Goal: Task Accomplishment & Management: Use online tool/utility

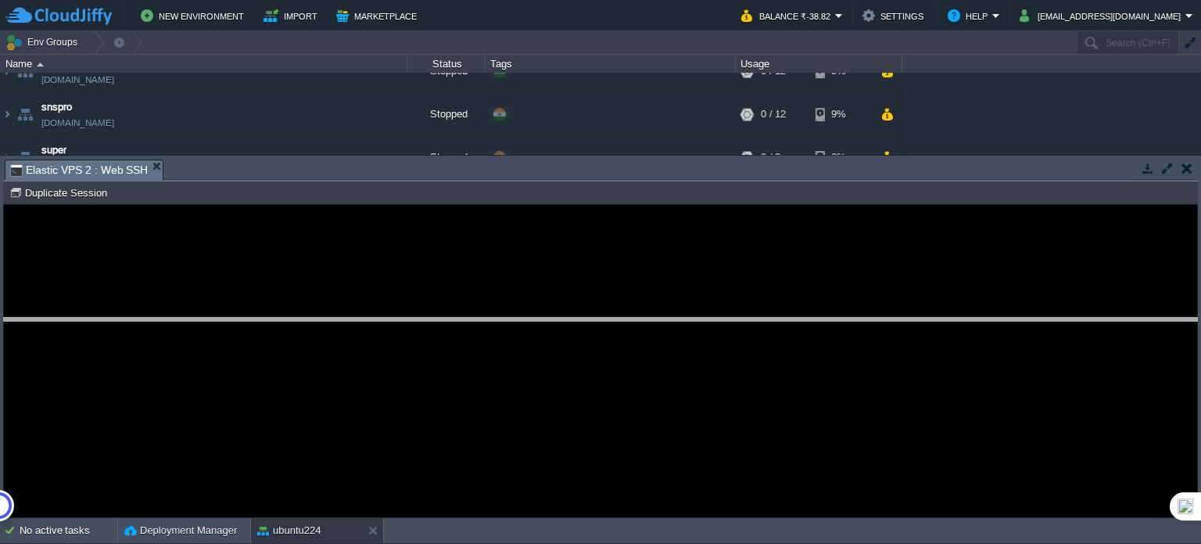
drag, startPoint x: 0, startPoint y: 0, endPoint x: 615, endPoint y: 321, distance: 693.8
click at [615, 321] on body "New Environment Import Marketplace Bonus ₹0.00 Upgrade Account Balance ₹-38.82 …" at bounding box center [600, 272] width 1201 height 544
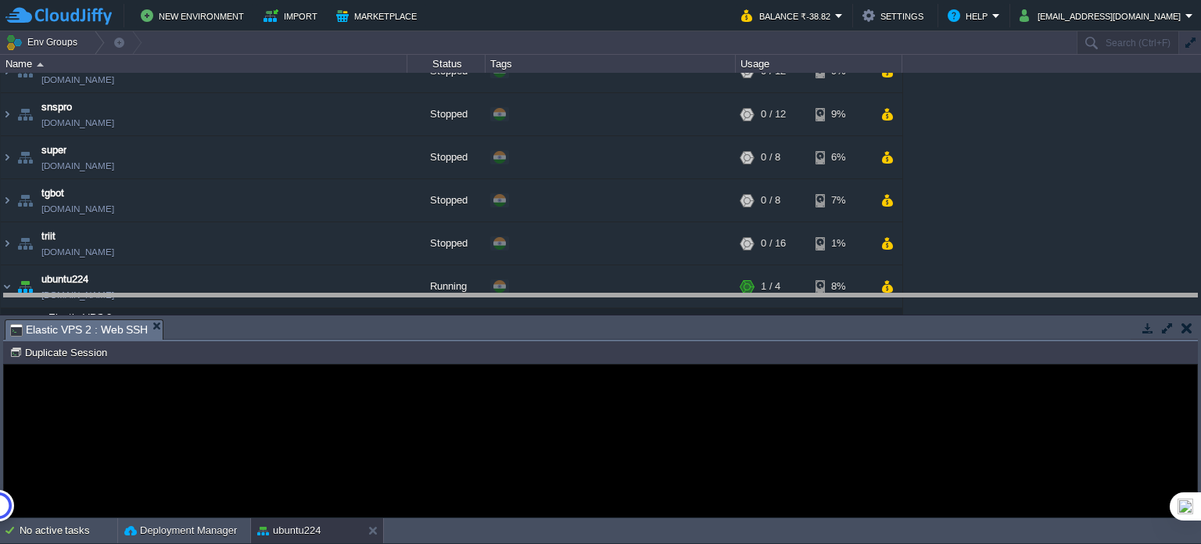
drag, startPoint x: 541, startPoint y: 334, endPoint x: 544, endPoint y: 308, distance: 26.0
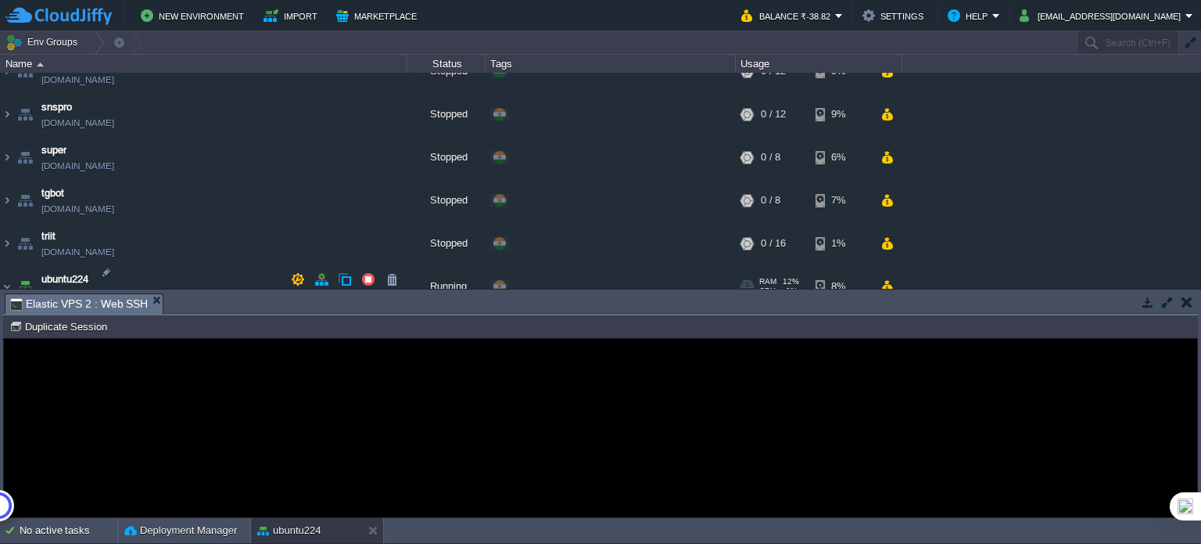
scroll to position [1865, 0]
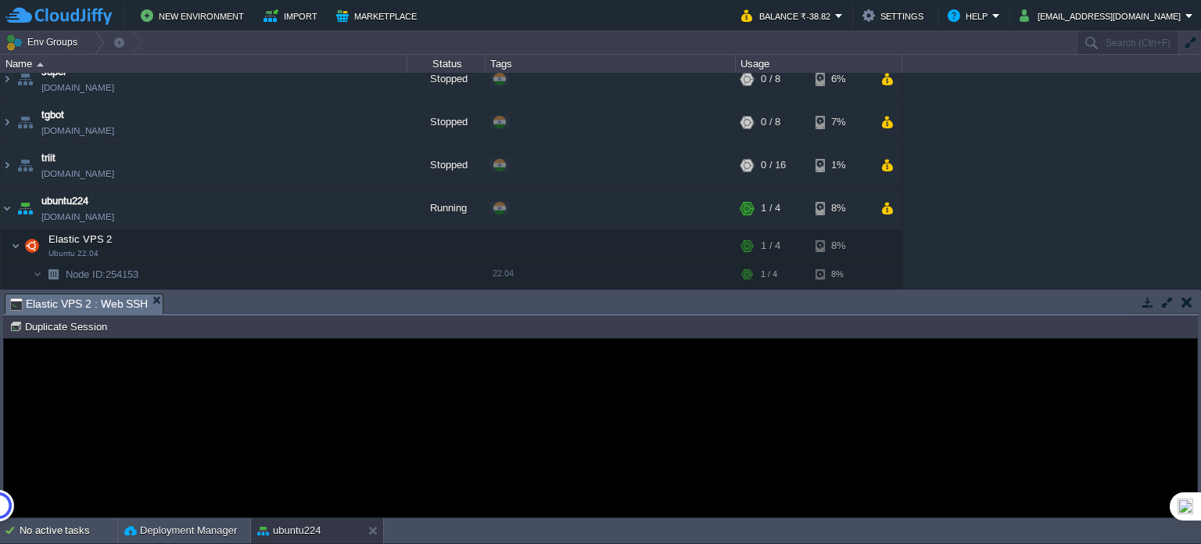
click at [128, 353] on guac-modal "Error An error has occurred and this action cannot be completed. If the problem…" at bounding box center [601, 428] width 1194 height 178
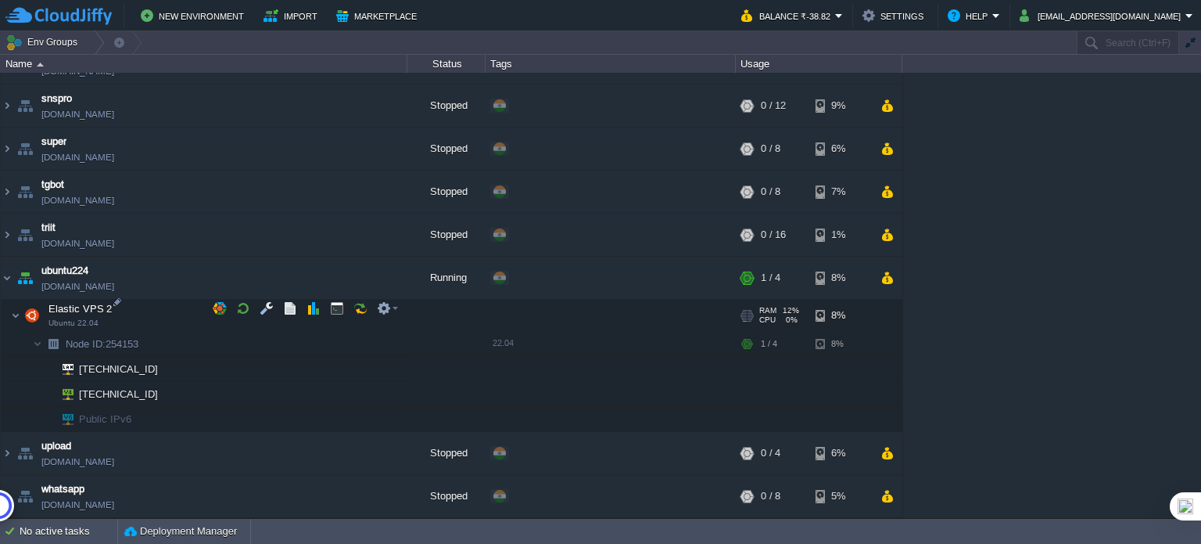
scroll to position [1786, 0]
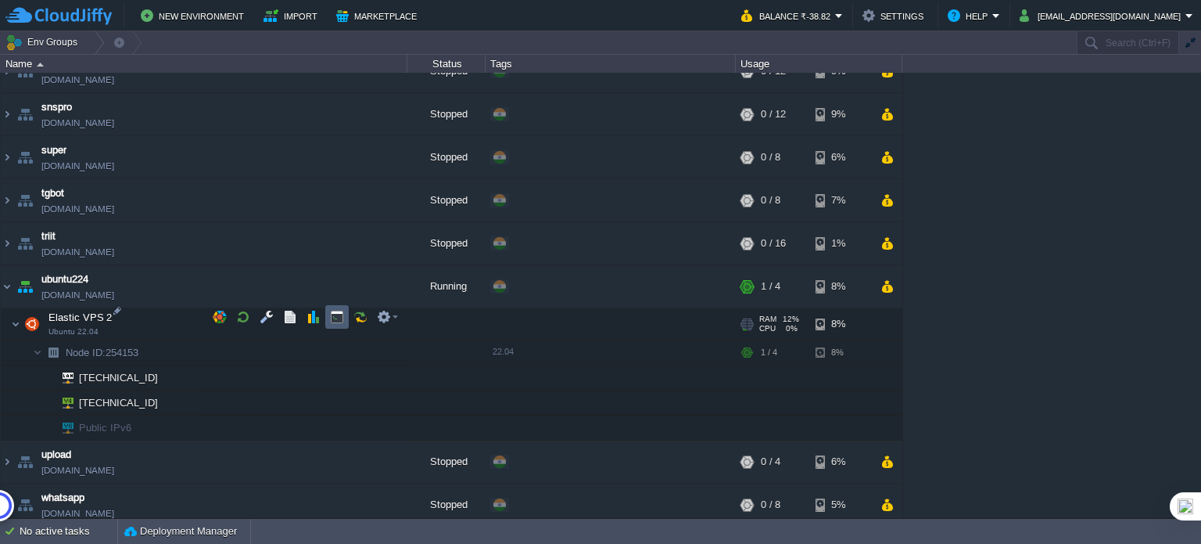
click at [338, 313] on button "button" at bounding box center [337, 317] width 14 height 14
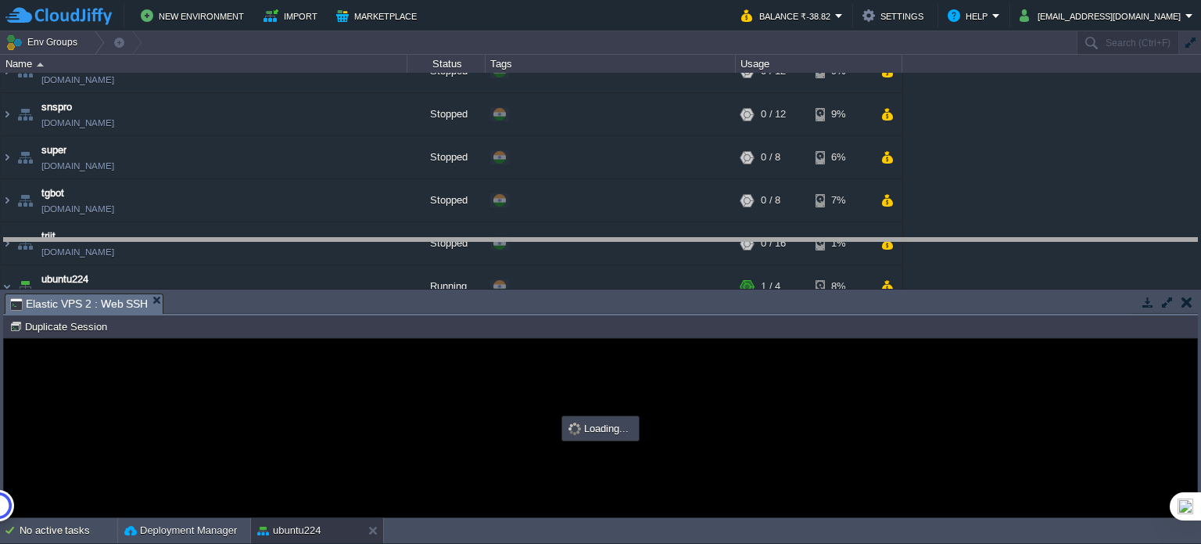
drag, startPoint x: 576, startPoint y: 311, endPoint x: 592, endPoint y: 256, distance: 57.9
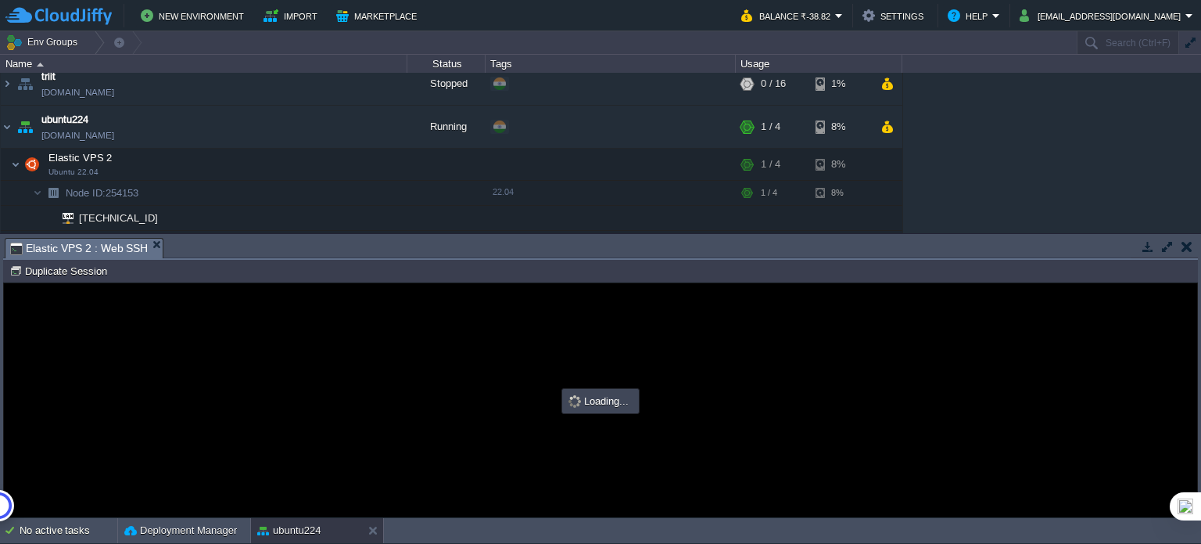
scroll to position [0, 0]
type input "#000000"
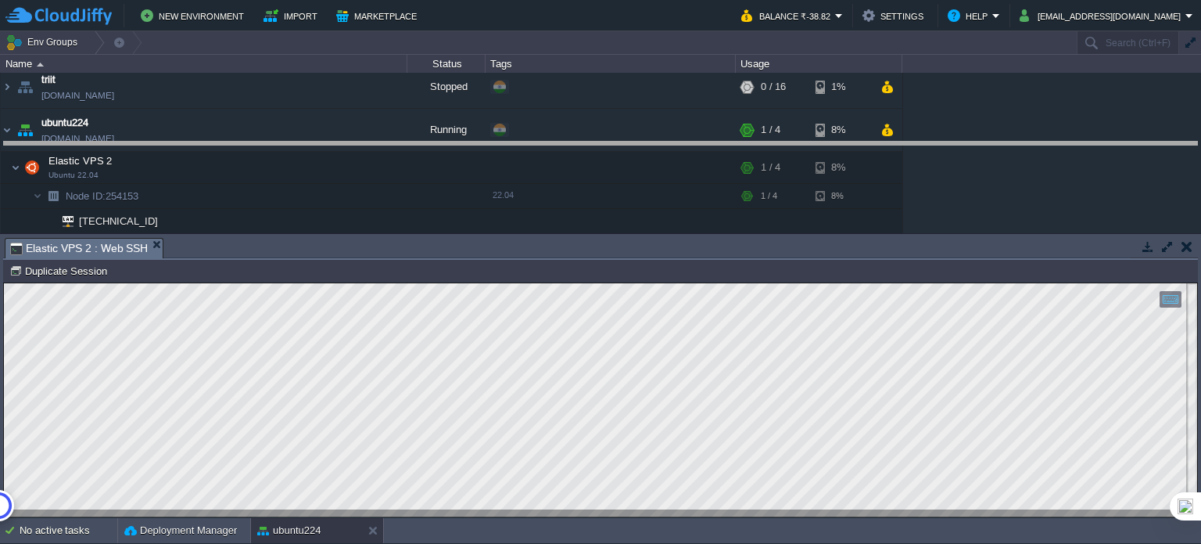
drag, startPoint x: 404, startPoint y: 242, endPoint x: 422, endPoint y: 143, distance: 100.3
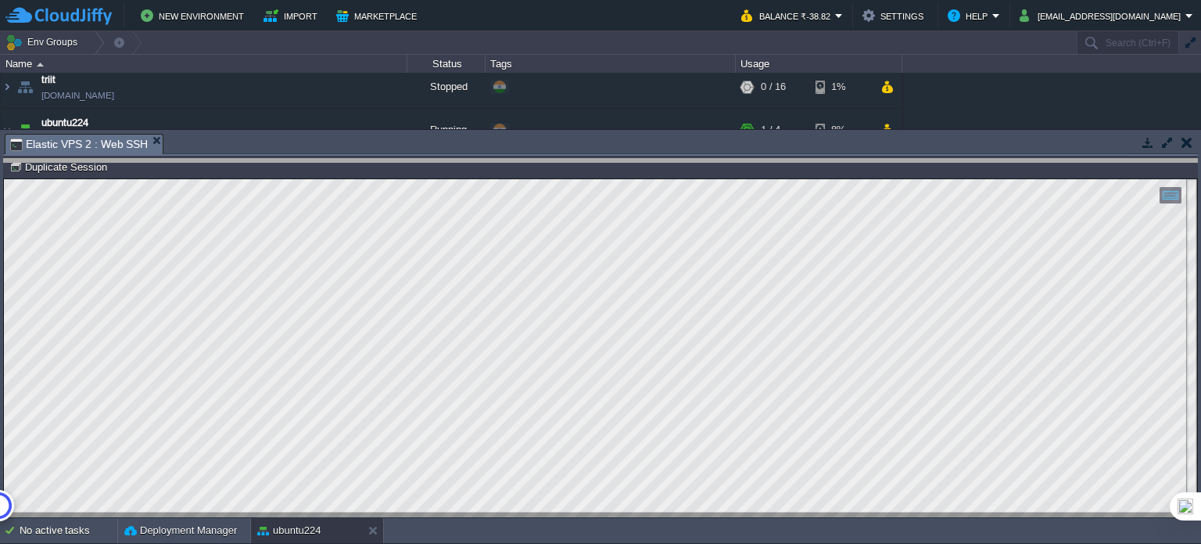
drag, startPoint x: 359, startPoint y: 147, endPoint x: 360, endPoint y: 172, distance: 25.0
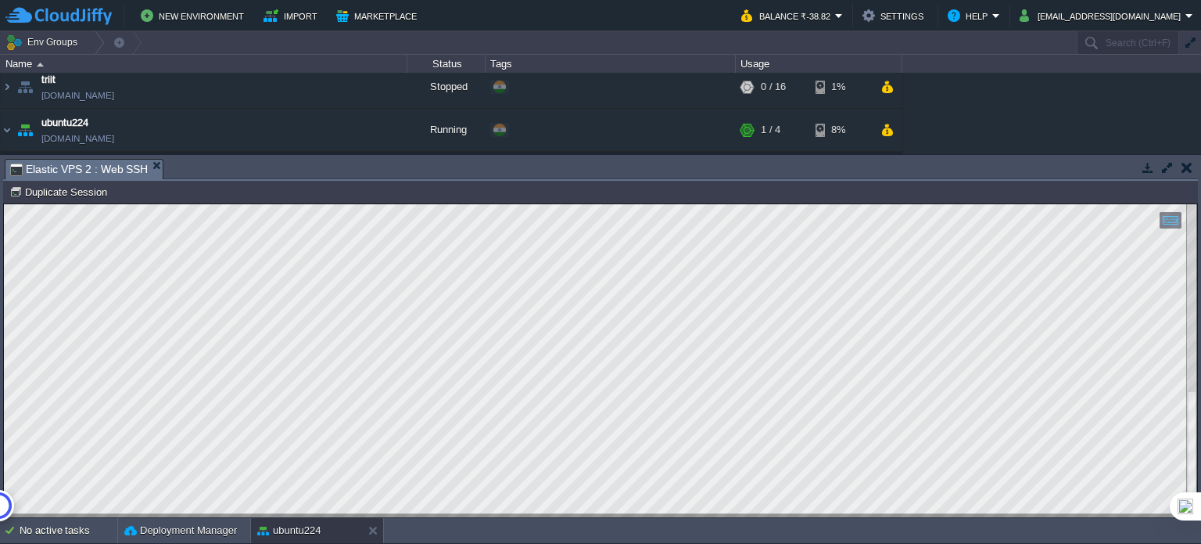
click at [4, 470] on div "Copy: Ctrl + Shift + C Paste: Ctrl + V Settings: Ctrl + Shift + Alt 0" at bounding box center [601, 360] width 1194 height 313
click at [275, 513] on div at bounding box center [601, 360] width 1194 height 313
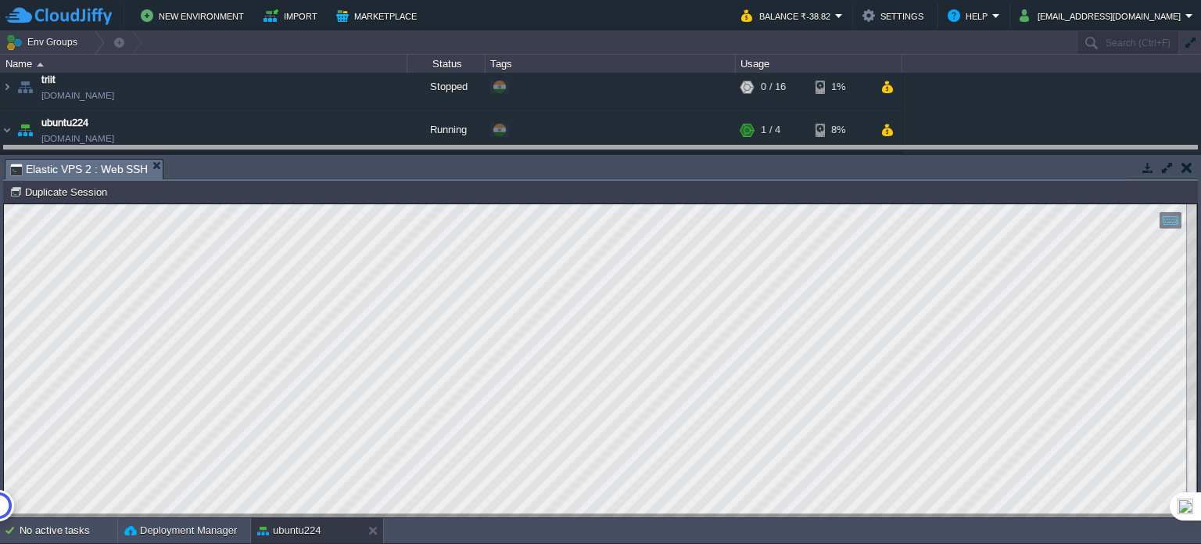
drag, startPoint x: 551, startPoint y: 164, endPoint x: 561, endPoint y: 151, distance: 16.3
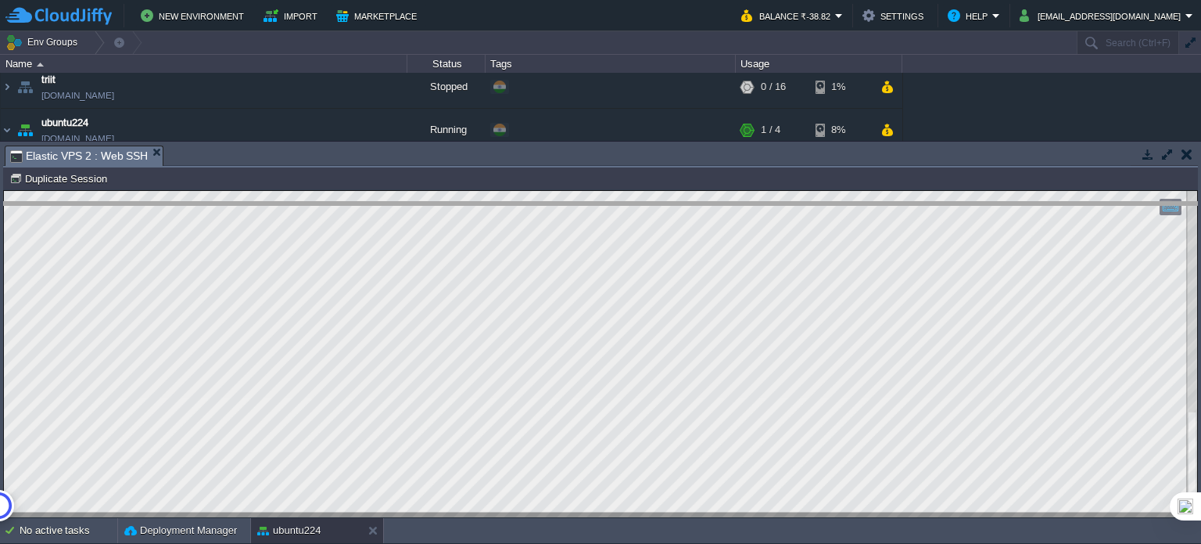
drag, startPoint x: 481, startPoint y: 156, endPoint x: 431, endPoint y: 218, distance: 79.5
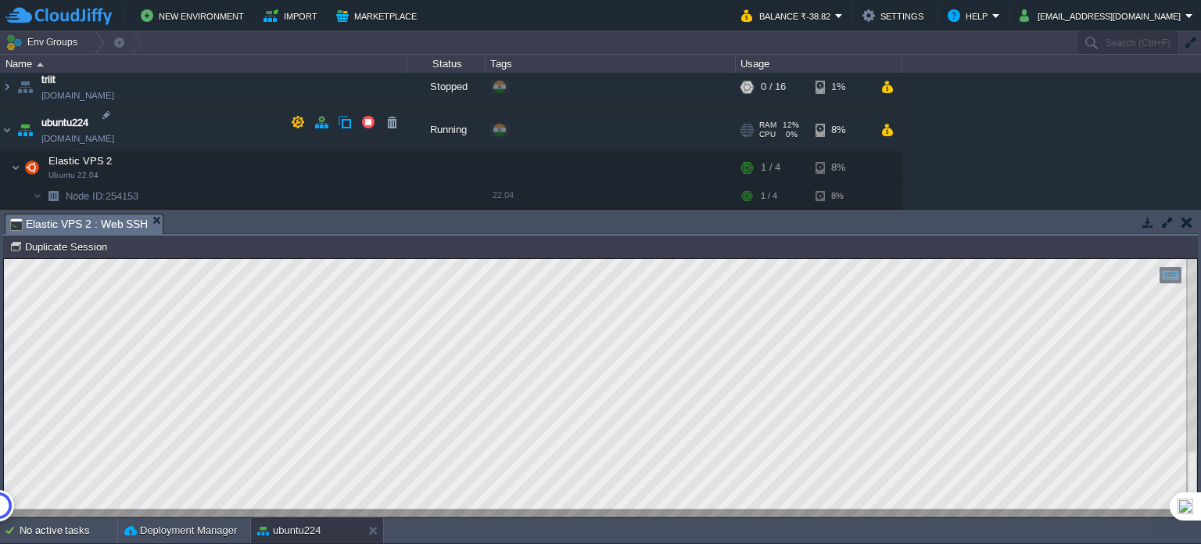
scroll to position [2021, 0]
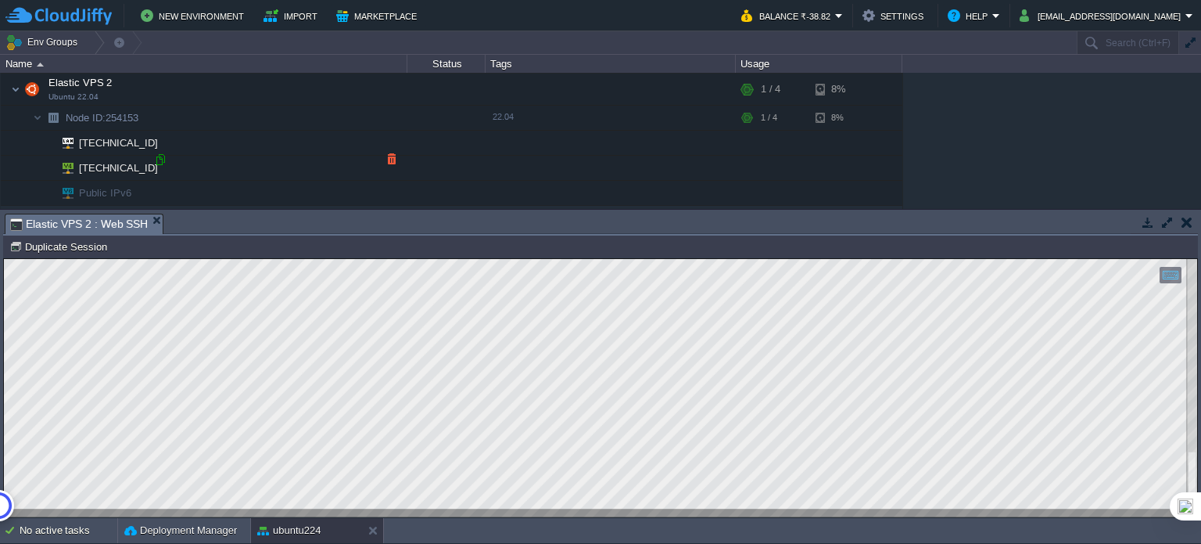
click at [156, 157] on div at bounding box center [160, 160] width 14 height 14
click at [4, 259] on html "Copy: Ctrl + Shift + C Paste: Ctrl + V Settings: Ctrl + Shift + Alt 0" at bounding box center [601, 259] width 1194 height 0
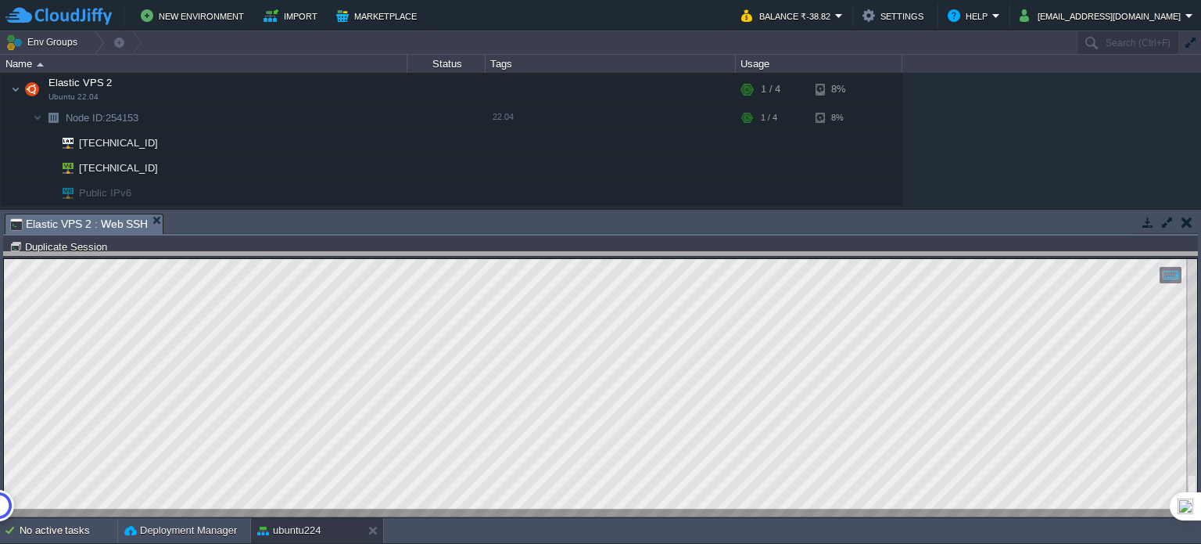
click at [505, 256] on body "New Environment Import Marketplace Bonus ₹0.00 Upgrade Account Balance ₹-38.82 …" at bounding box center [600, 272] width 1201 height 544
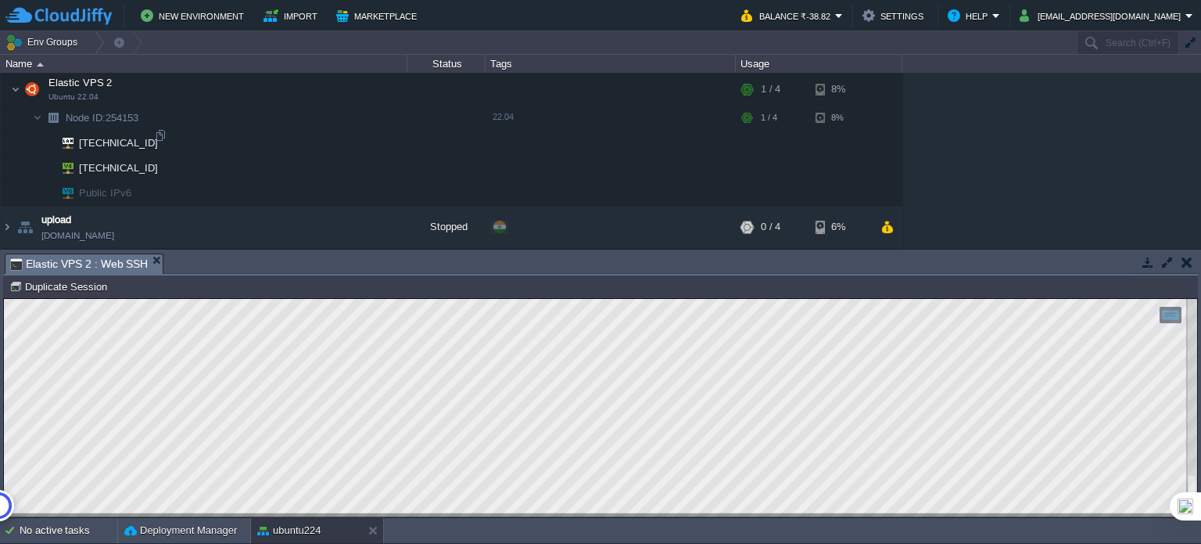
scroll to position [1943, 0]
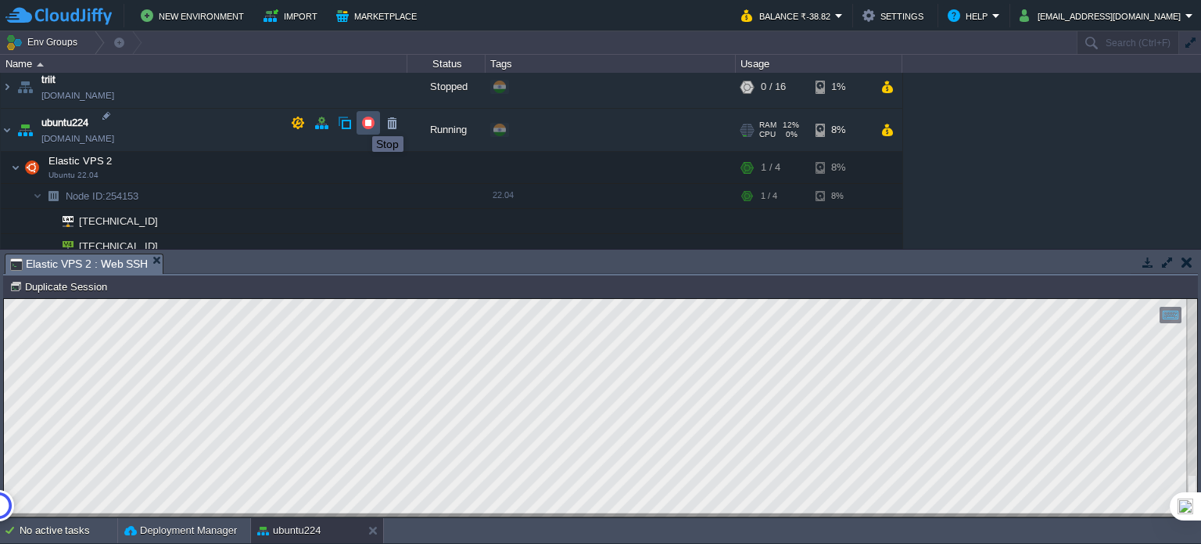
click at [368, 125] on button "button" at bounding box center [368, 123] width 14 height 14
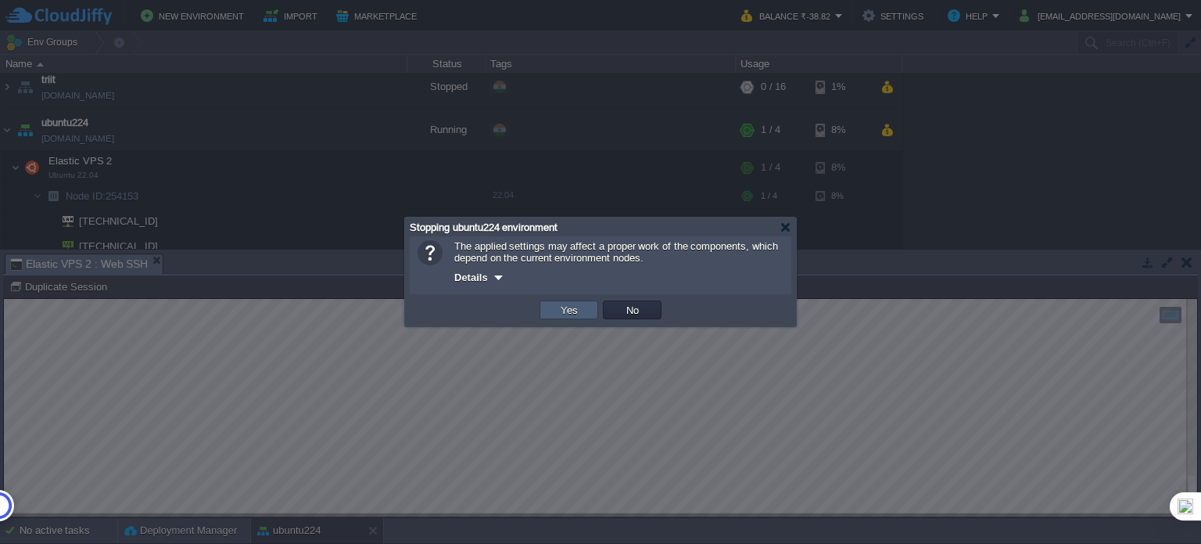
click at [563, 307] on button "Yes" at bounding box center [569, 310] width 27 height 14
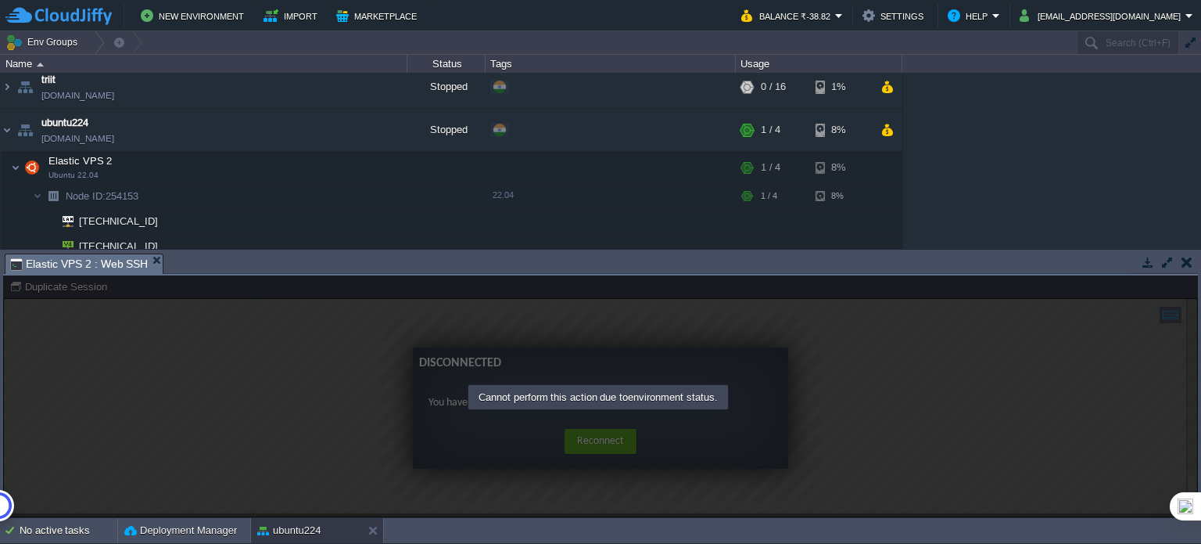
click at [281, 434] on div at bounding box center [600, 396] width 1195 height 242
click at [600, 443] on div at bounding box center [600, 396] width 1195 height 242
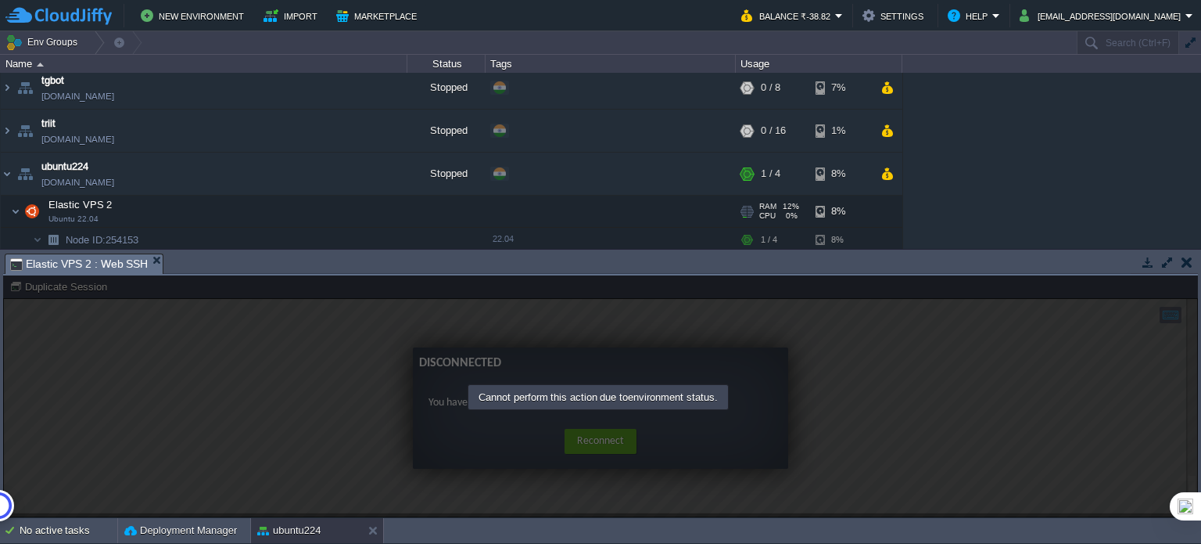
scroll to position [1977, 0]
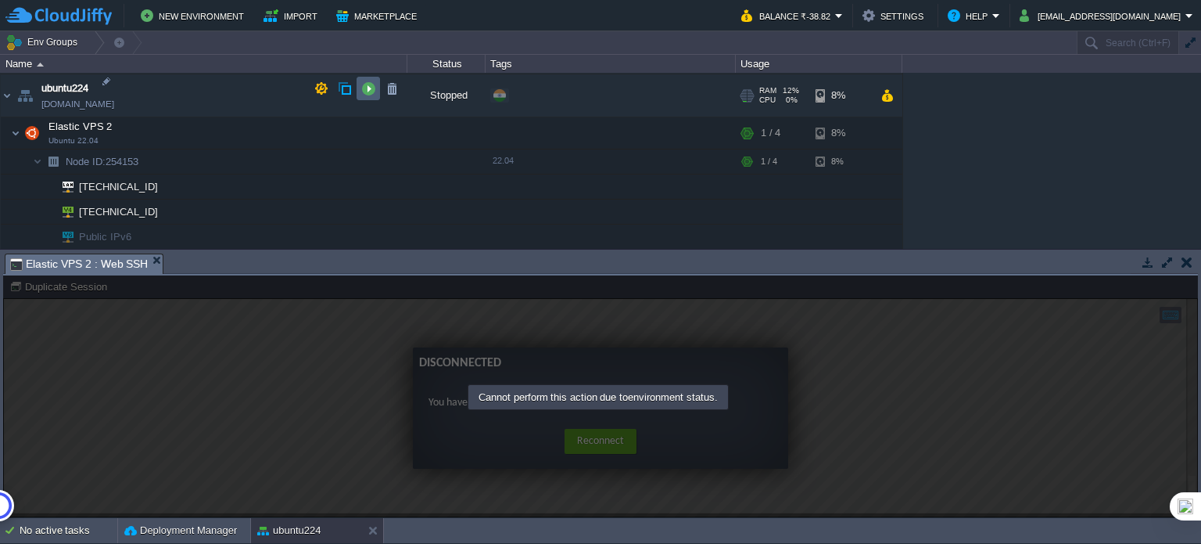
click at [369, 87] on button "button" at bounding box center [368, 88] width 14 height 14
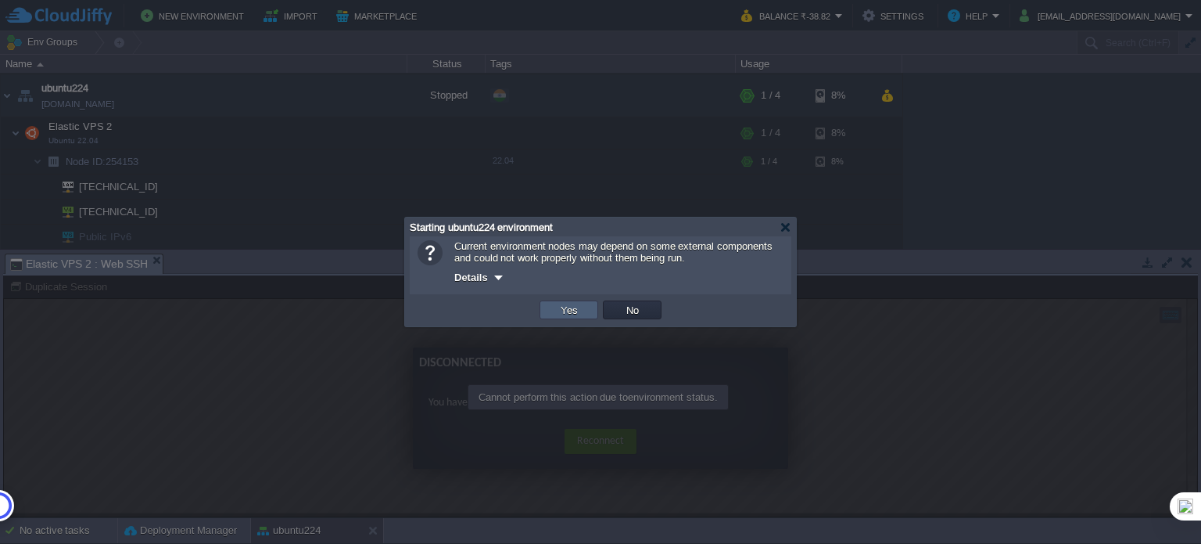
click at [576, 305] on button "Yes" at bounding box center [569, 310] width 27 height 14
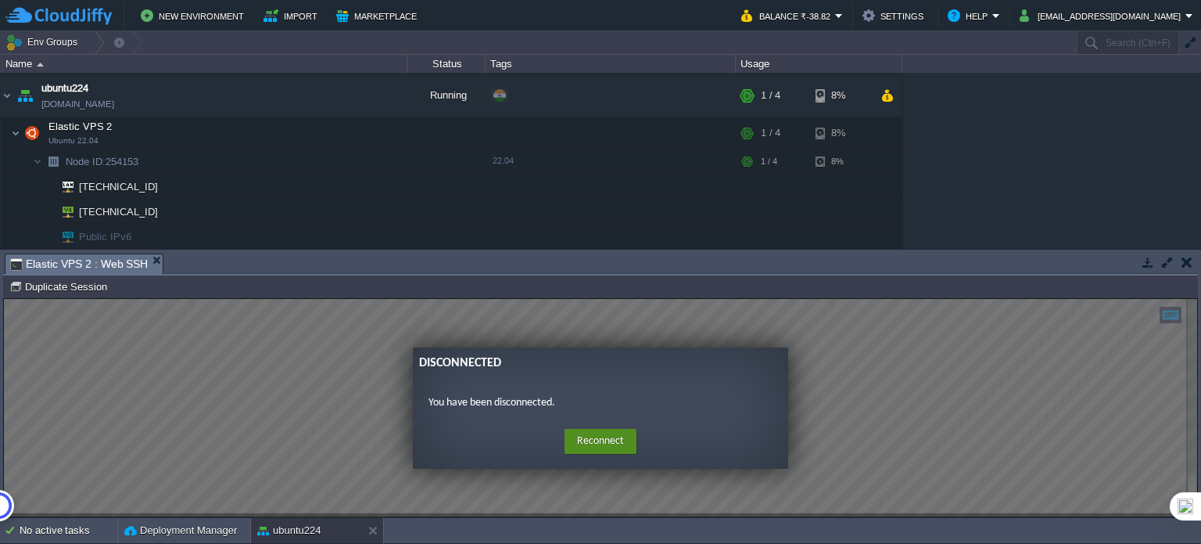
click at [595, 441] on button "Reconnect" at bounding box center [601, 441] width 72 height 25
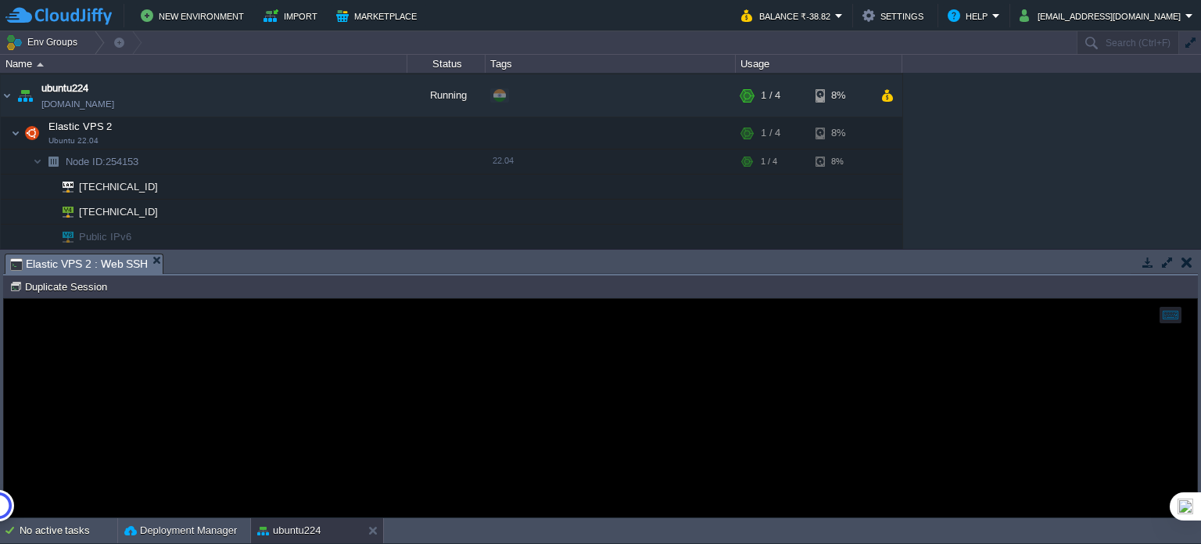
click at [308, 347] on div at bounding box center [601, 408] width 1194 height 218
click at [311, 346] on div at bounding box center [601, 408] width 1194 height 218
click at [277, 396] on div at bounding box center [601, 408] width 1194 height 218
click at [295, 411] on div at bounding box center [601, 408] width 1194 height 218
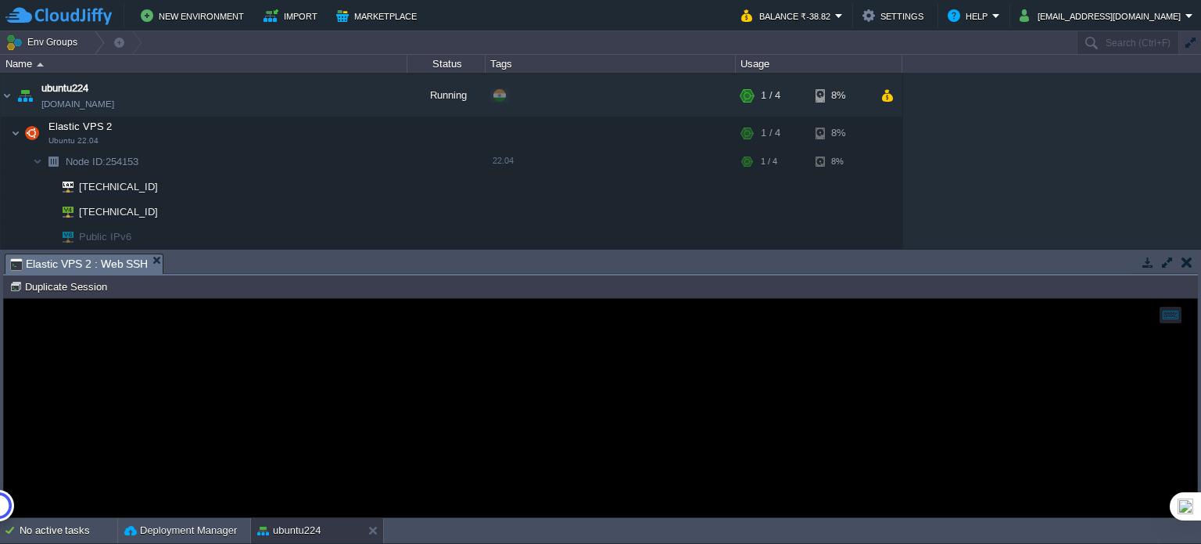
click at [266, 377] on div at bounding box center [601, 408] width 1194 height 218
click at [339, 417] on div at bounding box center [601, 408] width 1194 height 218
click at [260, 400] on div at bounding box center [601, 408] width 1194 height 218
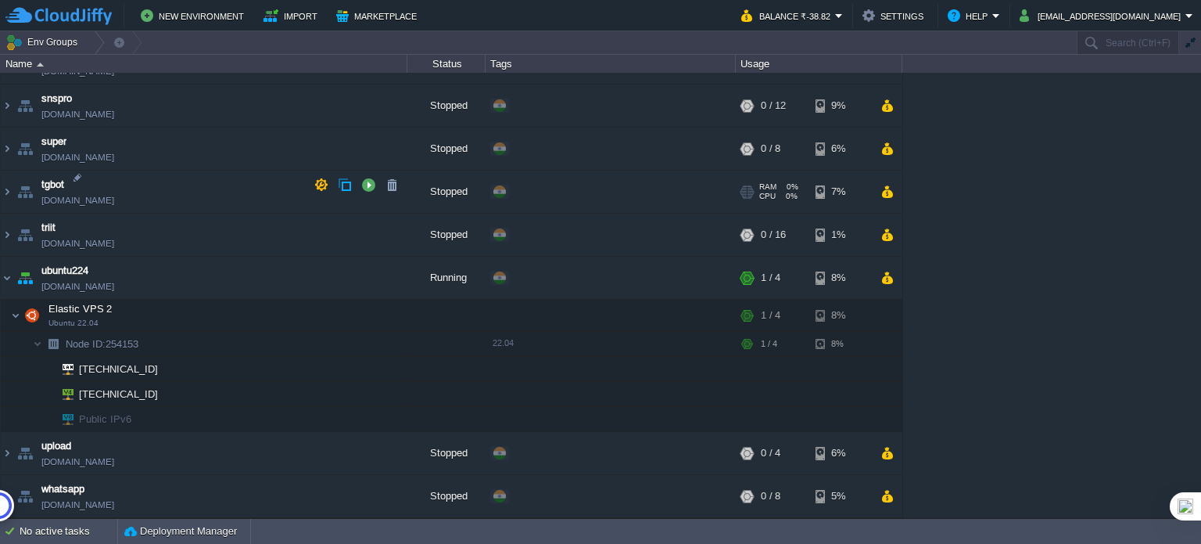
scroll to position [1786, 0]
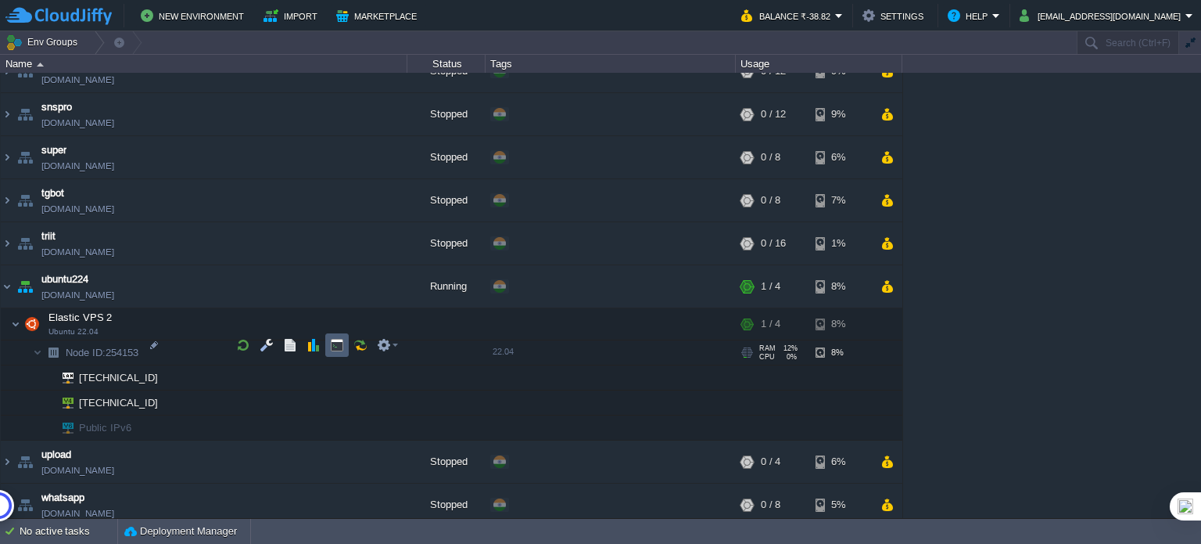
click at [341, 343] on button "button" at bounding box center [337, 345] width 14 height 14
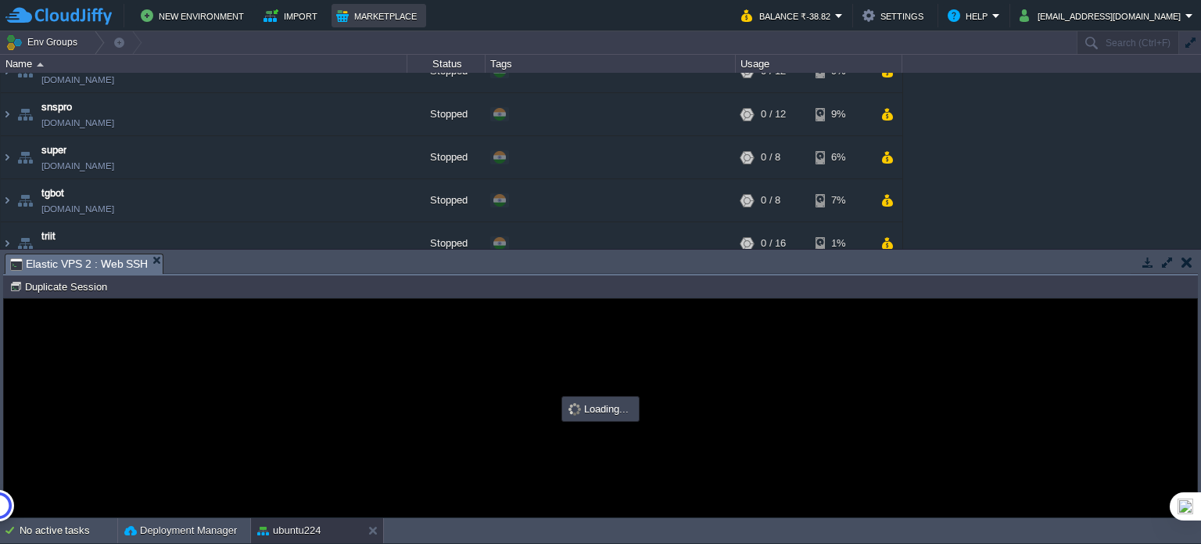
type input "#000000"
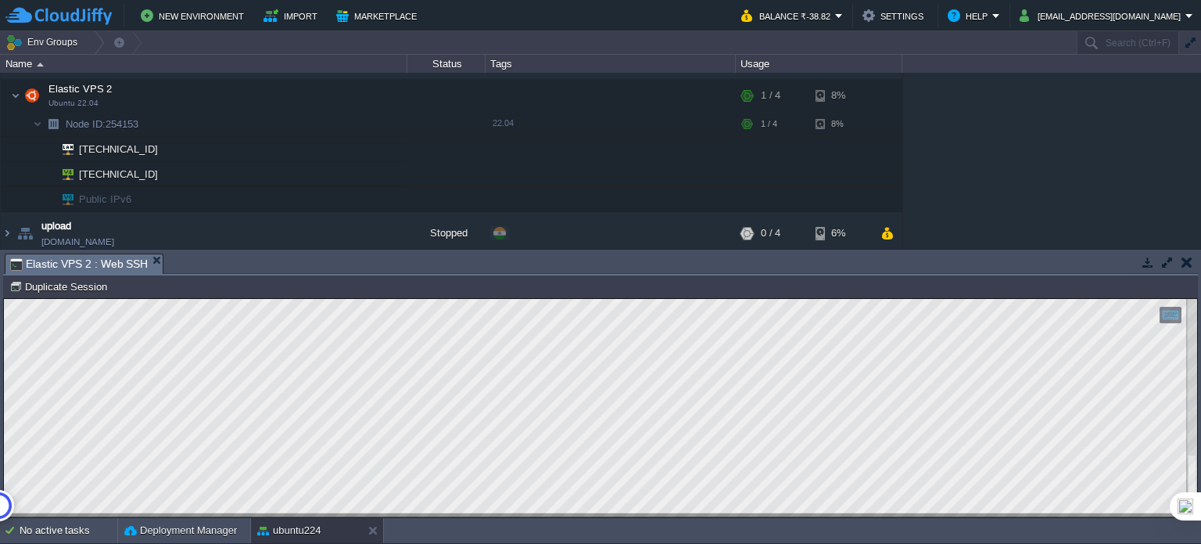
scroll to position [1898, 0]
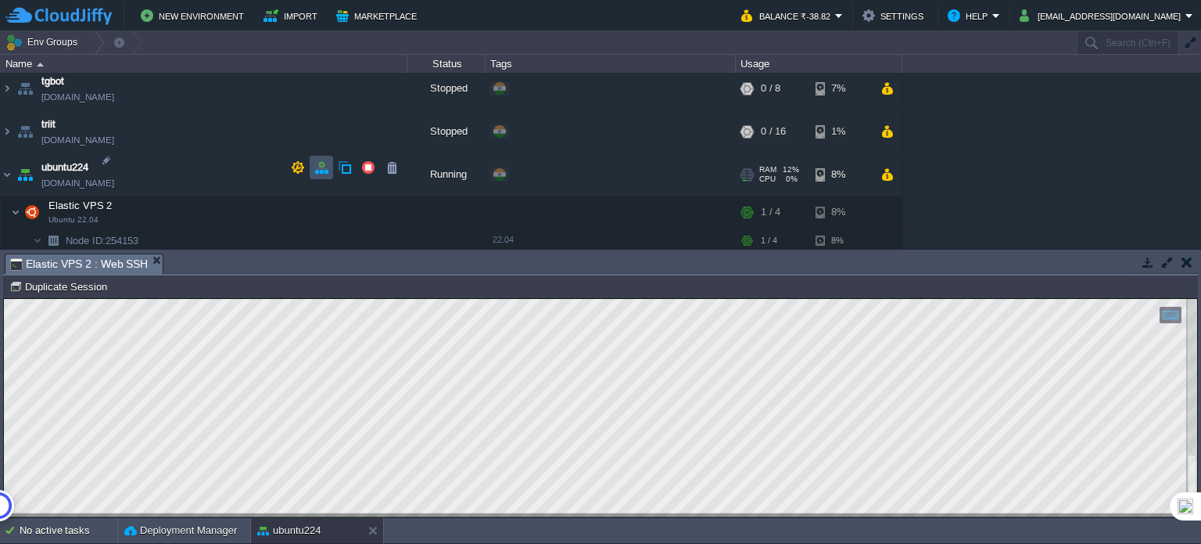
click at [318, 172] on button "button" at bounding box center [321, 167] width 14 height 14
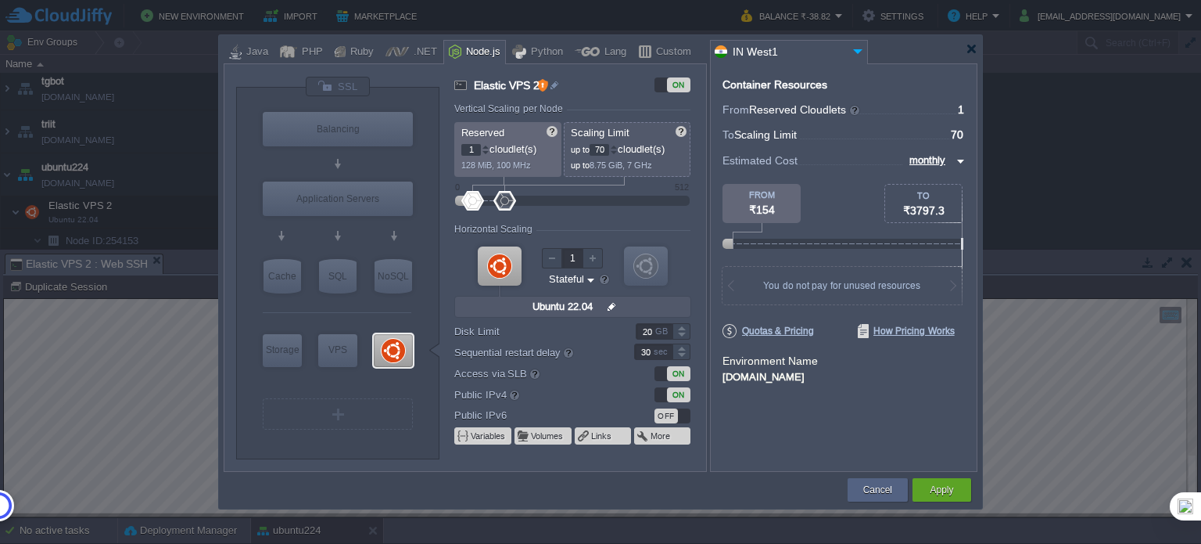
type input "68"
drag, startPoint x: 478, startPoint y: 199, endPoint x: 504, endPoint y: 201, distance: 25.9
click at [504, 201] on div at bounding box center [504, 201] width 23 height 20
click at [942, 488] on button "Apply" at bounding box center [941, 490] width 23 height 16
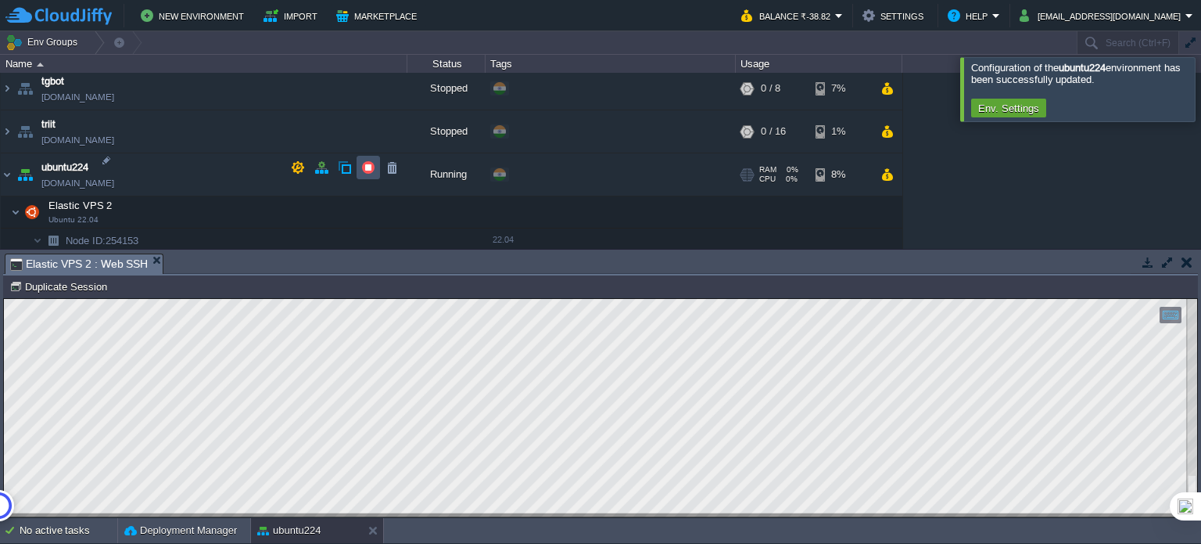
click at [369, 168] on button "button" at bounding box center [368, 167] width 14 height 14
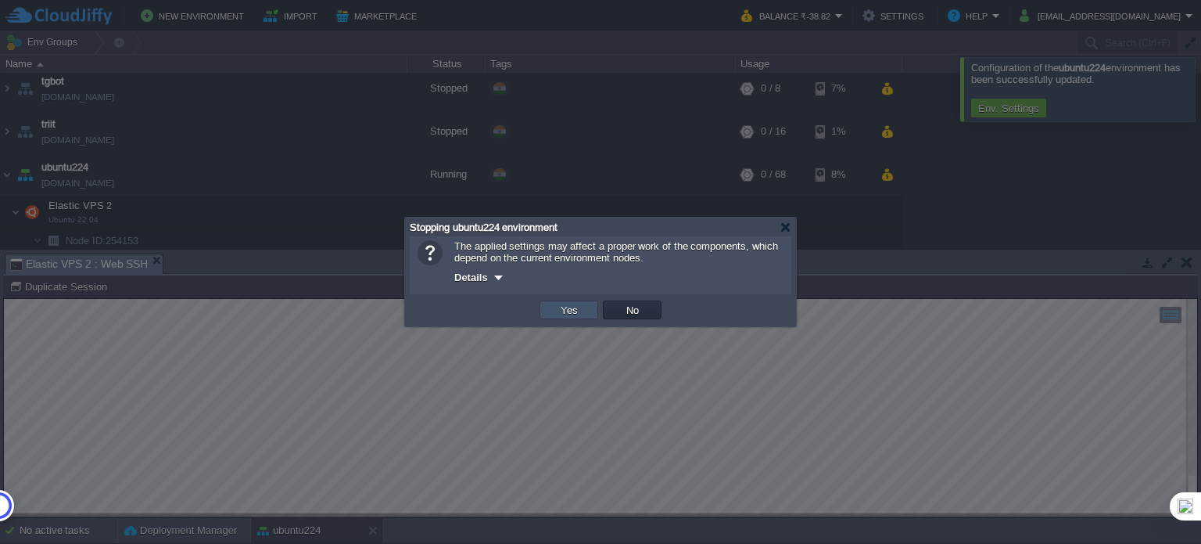
click at [573, 308] on button "Yes" at bounding box center [569, 310] width 27 height 14
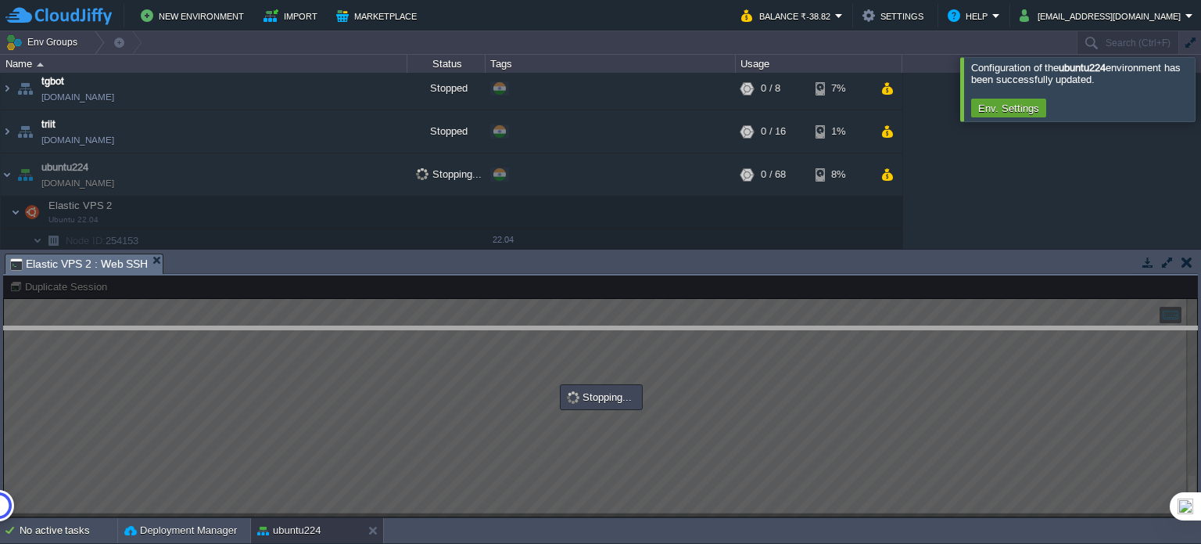
drag, startPoint x: 582, startPoint y: 260, endPoint x: 413, endPoint y: 158, distance: 197.6
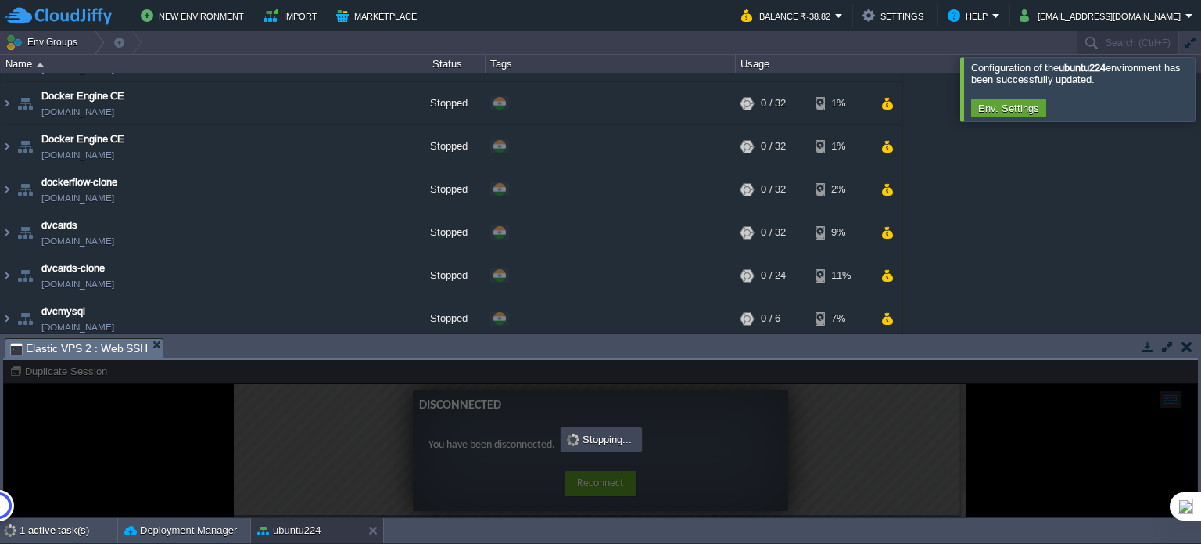
scroll to position [0, 0]
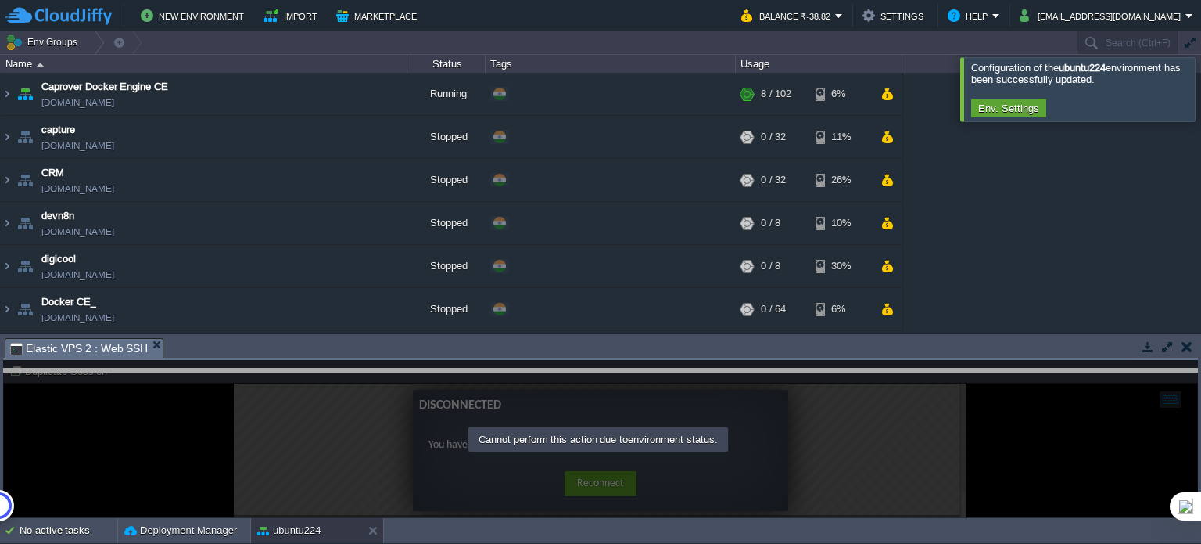
drag, startPoint x: 653, startPoint y: 353, endPoint x: 631, endPoint y: 387, distance: 40.8
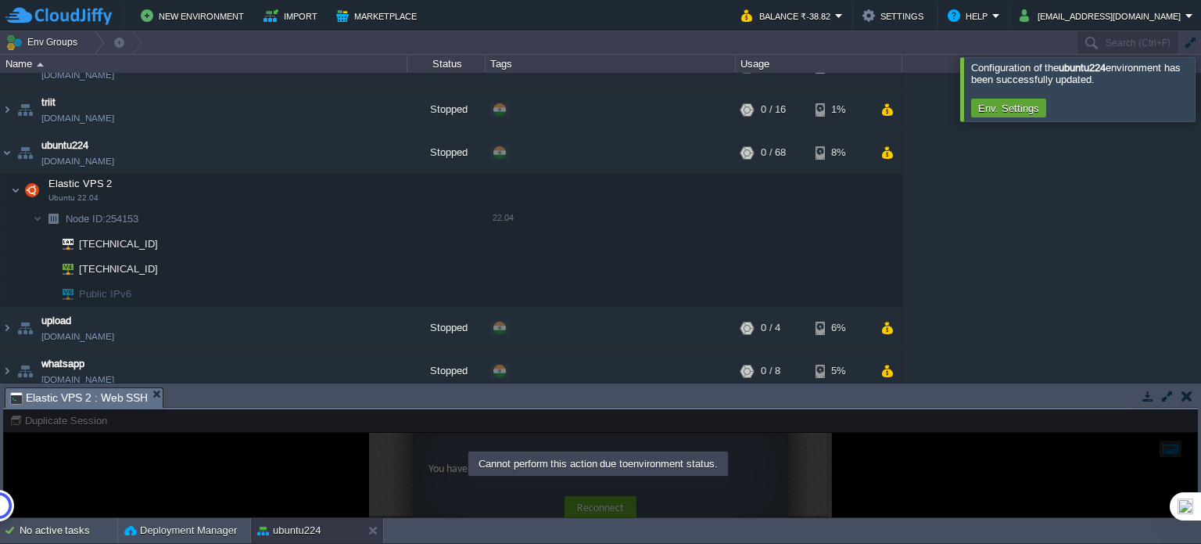
scroll to position [1916, 0]
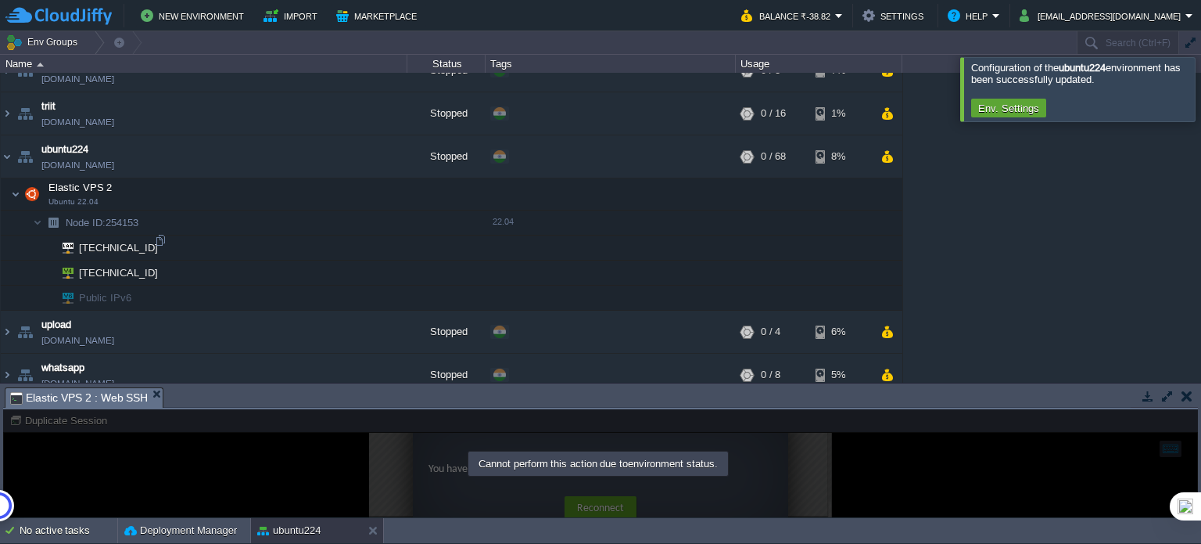
drag, startPoint x: 385, startPoint y: 149, endPoint x: 334, endPoint y: 231, distance: 95.9
click at [334, 231] on div "Caprover Docker Engine CE [DOMAIN_NAME] Running + Add to Env Group RAM 7% CPU 2…" at bounding box center [600, 228] width 1201 height 310
click at [368, 148] on button "button" at bounding box center [368, 149] width 14 height 14
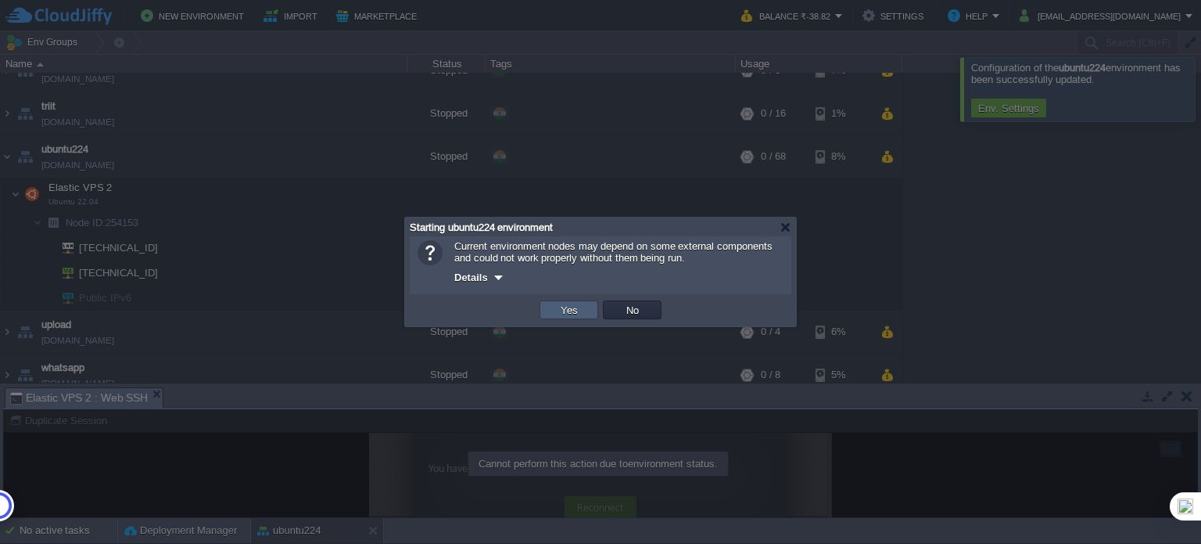
click at [585, 313] on td "Yes" at bounding box center [569, 309] width 59 height 19
